Goal: Information Seeking & Learning: Learn about a topic

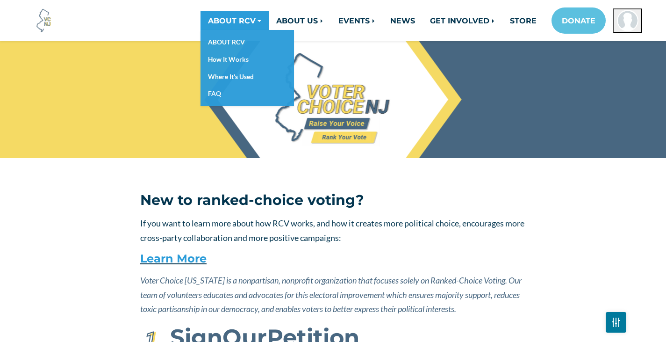
scroll to position [1315, 0]
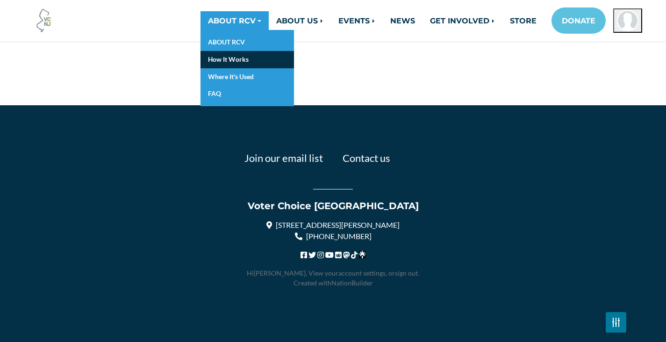
click at [223, 64] on link "How It Works" at bounding box center [246, 59] width 93 height 17
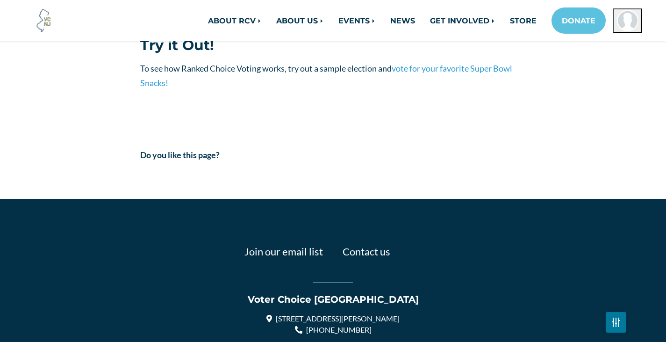
scroll to position [1230, 0]
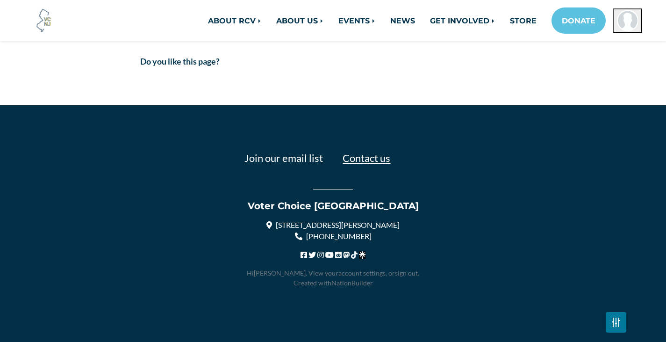
click at [379, 163] on link "Contact us" at bounding box center [367, 157] width 48 height 13
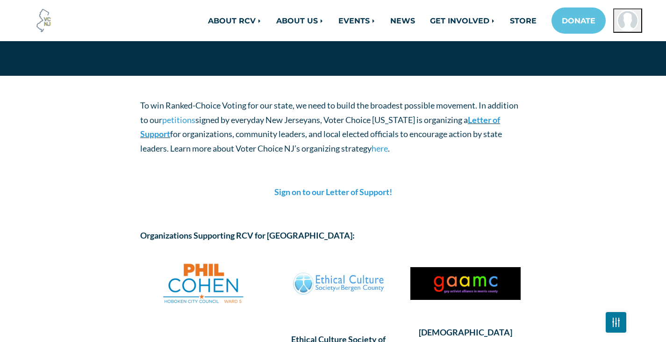
scroll to position [93, 0]
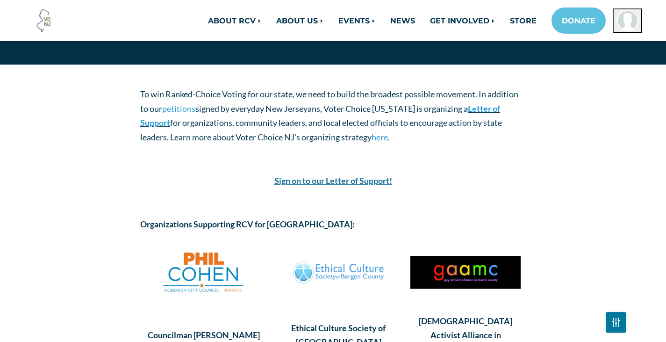
click at [288, 181] on strong "Sign on to our Letter of Support!" at bounding box center [333, 180] width 118 height 10
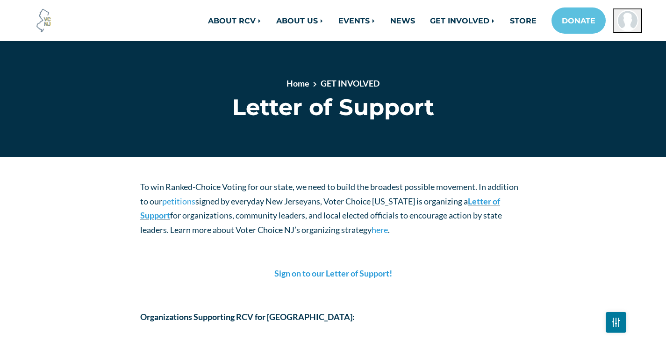
scroll to position [0, 0]
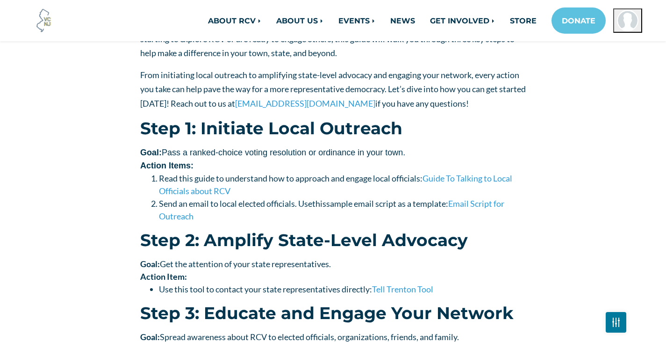
scroll to position [234, 0]
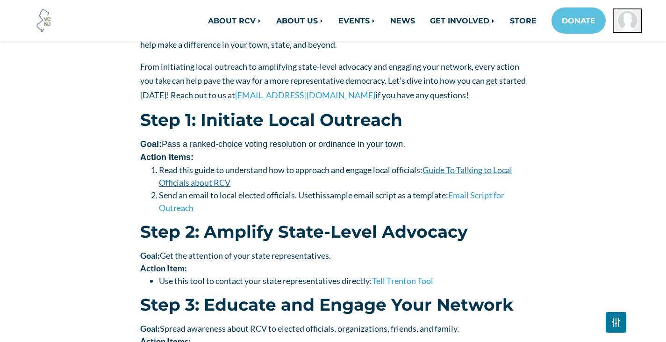
click at [176, 186] on link "Guide To Talking to Local Officials about RCV" at bounding box center [335, 176] width 353 height 23
click at [165, 211] on link "Email Script for Outreach" at bounding box center [331, 201] width 345 height 23
click at [395, 282] on link "Tell Trenton Tool" at bounding box center [402, 280] width 61 height 10
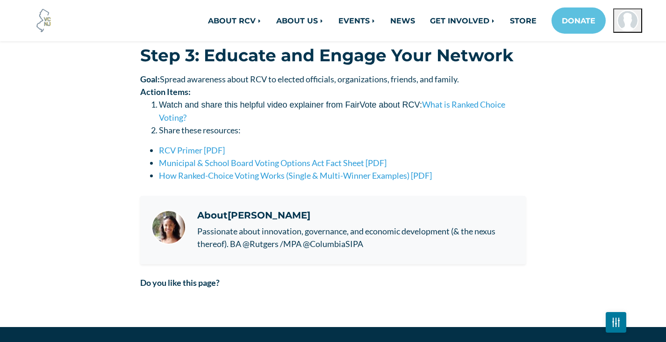
scroll to position [467, 0]
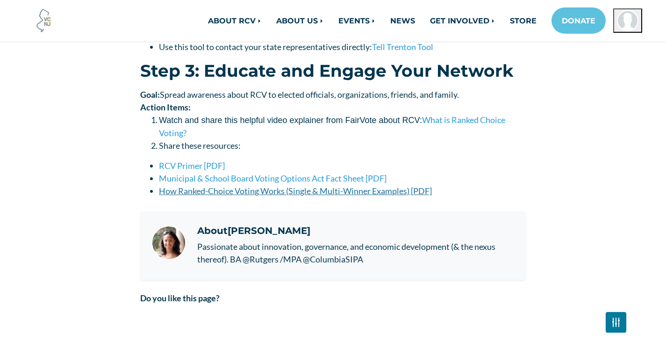
click at [201, 192] on link "How Ranked-Choice Voting Works (Single & Multi-Winner Examples) [PDF]" at bounding box center [295, 191] width 273 height 10
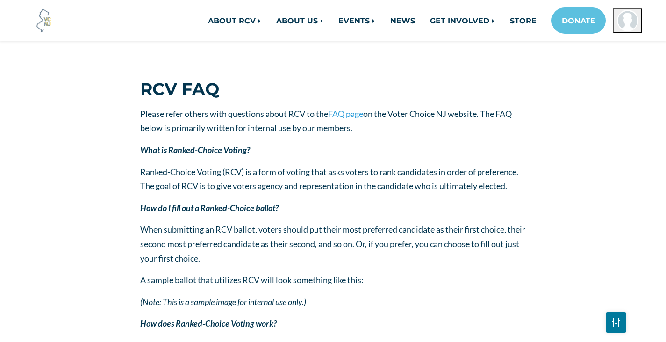
scroll to position [327, 0]
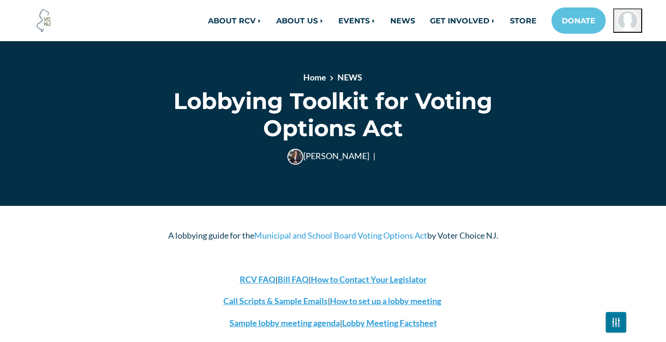
scroll to position [2599, 0]
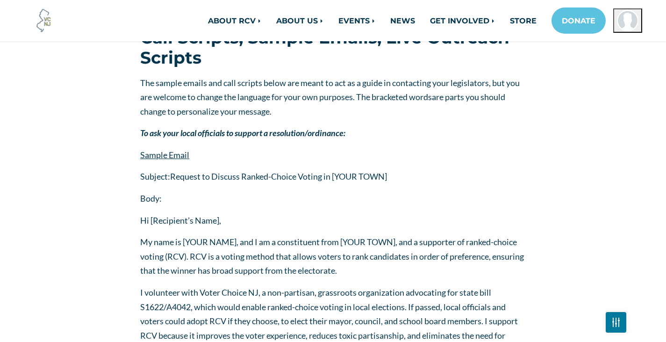
click at [161, 156] on span "Sample Email" at bounding box center [164, 155] width 49 height 10
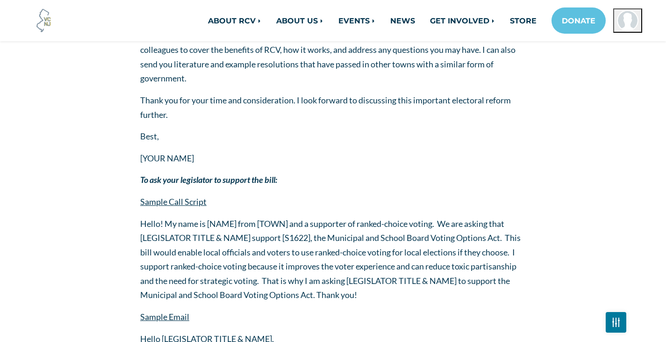
scroll to position [3066, 0]
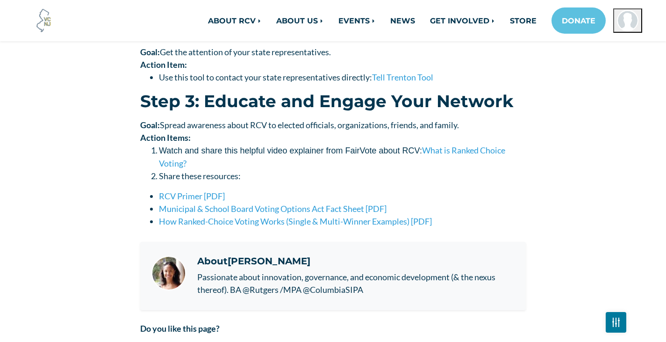
scroll to position [421, 0]
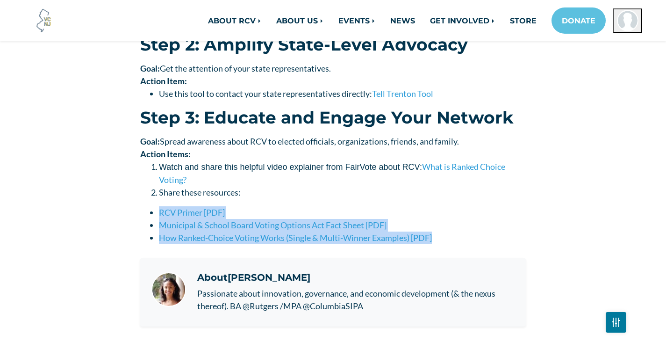
drag, startPoint x: 127, startPoint y: 210, endPoint x: 444, endPoint y: 242, distance: 318.5
click at [435, 234] on div "Ranked-choice voting (RCV) is gaining momentum as a fairer, more effective way …" at bounding box center [333, 86] width 533 height 558
copy ul "RCV Primer [PDF] Municipal & School Board Voting Options Act Fact Sheet [PDF] H…"
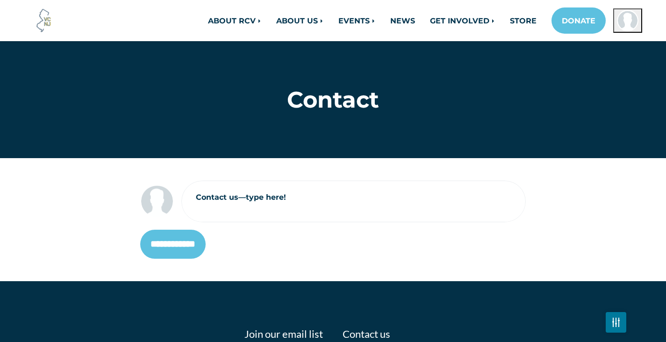
click at [210, 199] on textarea "Contact us—type here!" at bounding box center [354, 207] width 344 height 29
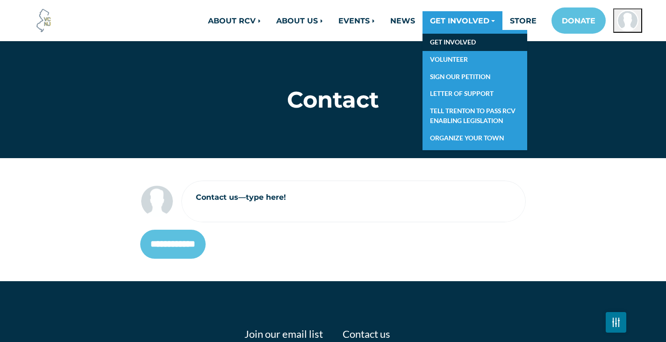
click at [467, 46] on link "GET INVOLVED" at bounding box center [474, 42] width 105 height 17
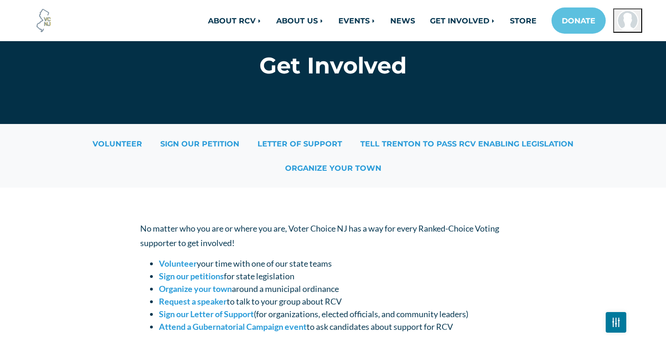
scroll to position [47, 0]
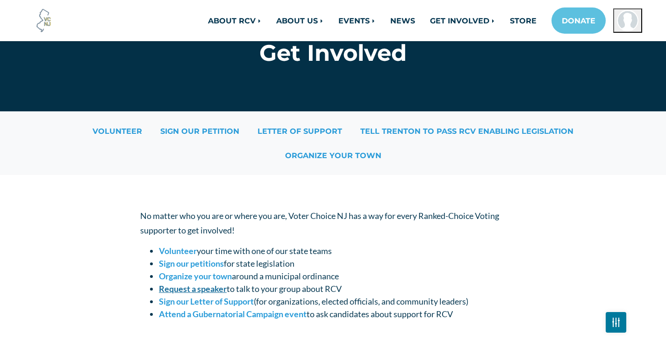
click at [177, 287] on strong "Request a speaker" at bounding box center [193, 288] width 68 height 10
